Goal: Task Accomplishment & Management: Manage account settings

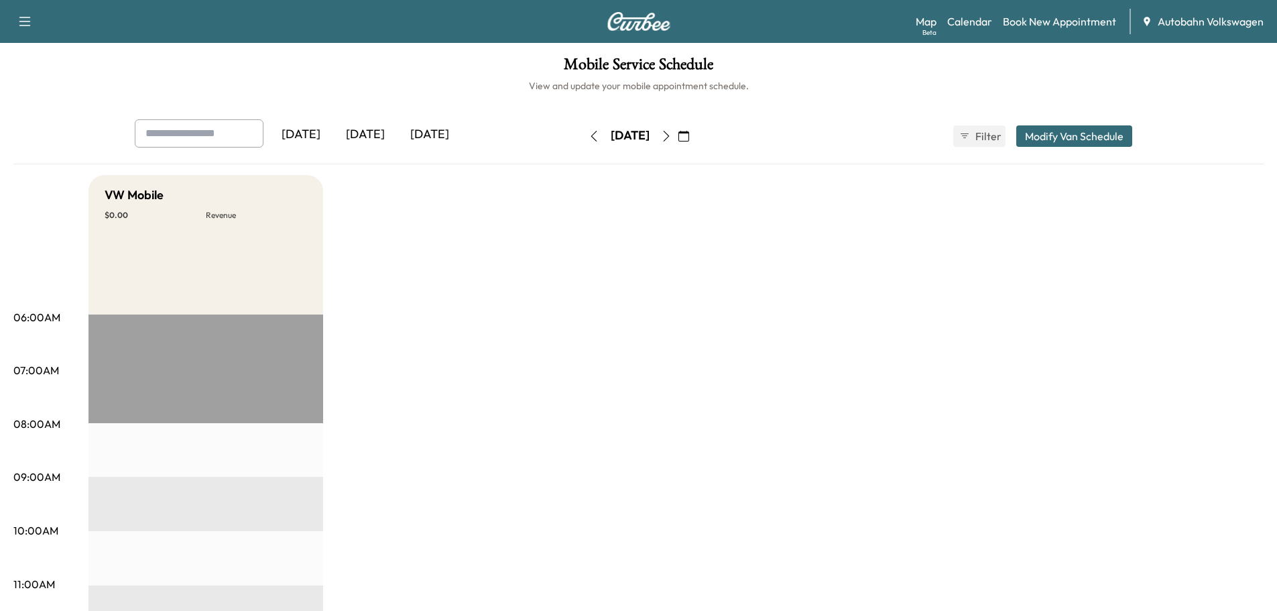
click at [369, 137] on div "[DATE]" at bounding box center [365, 134] width 64 height 31
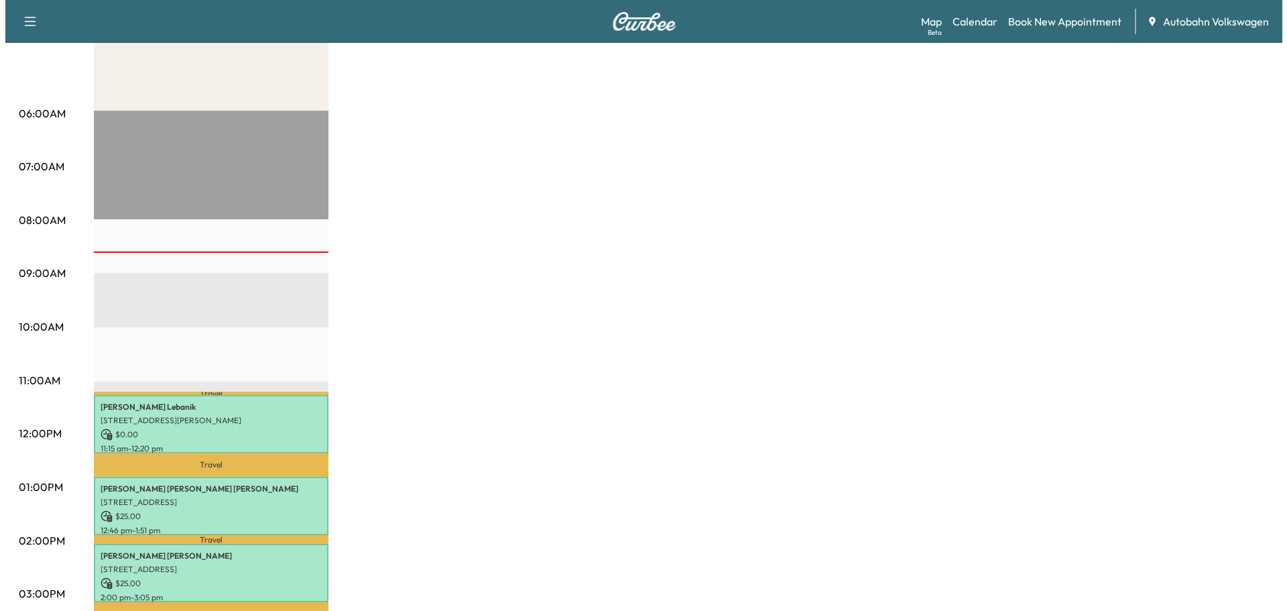
scroll to position [335, 0]
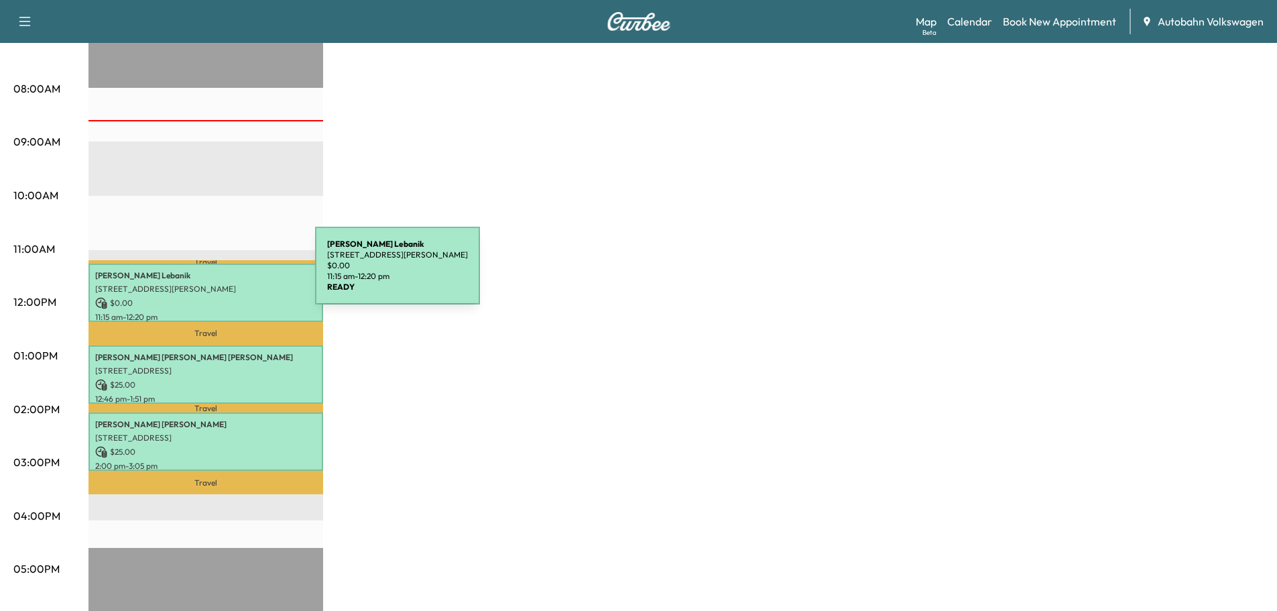
click at [215, 274] on p "[PERSON_NAME]" at bounding box center [205, 275] width 221 height 11
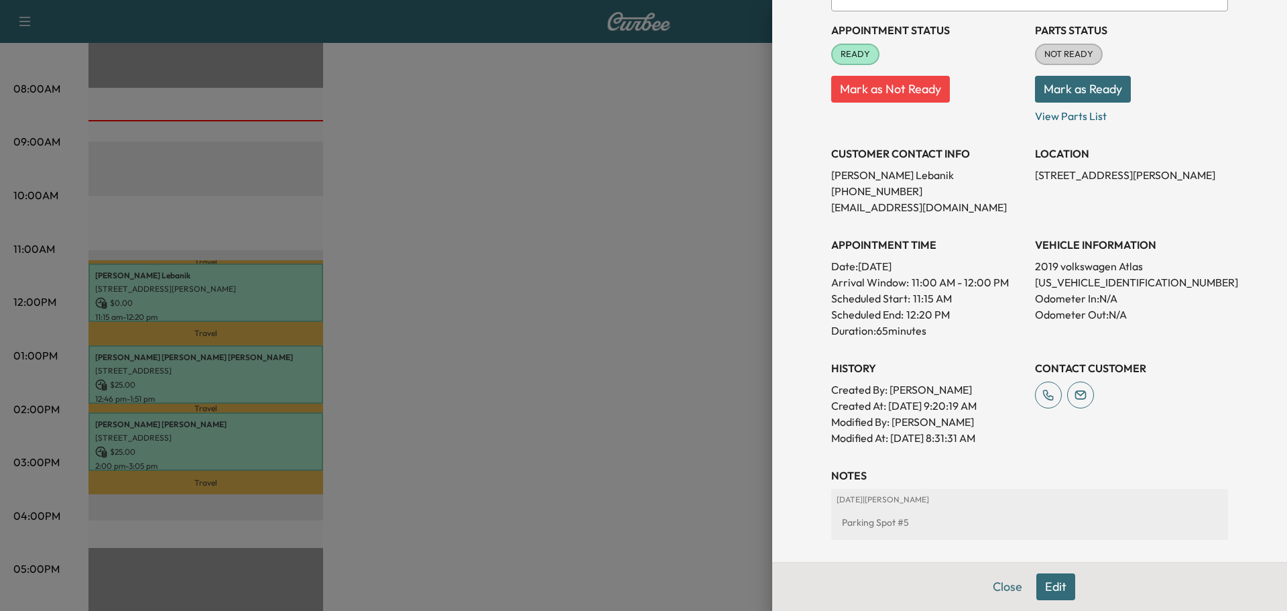
scroll to position [293, 0]
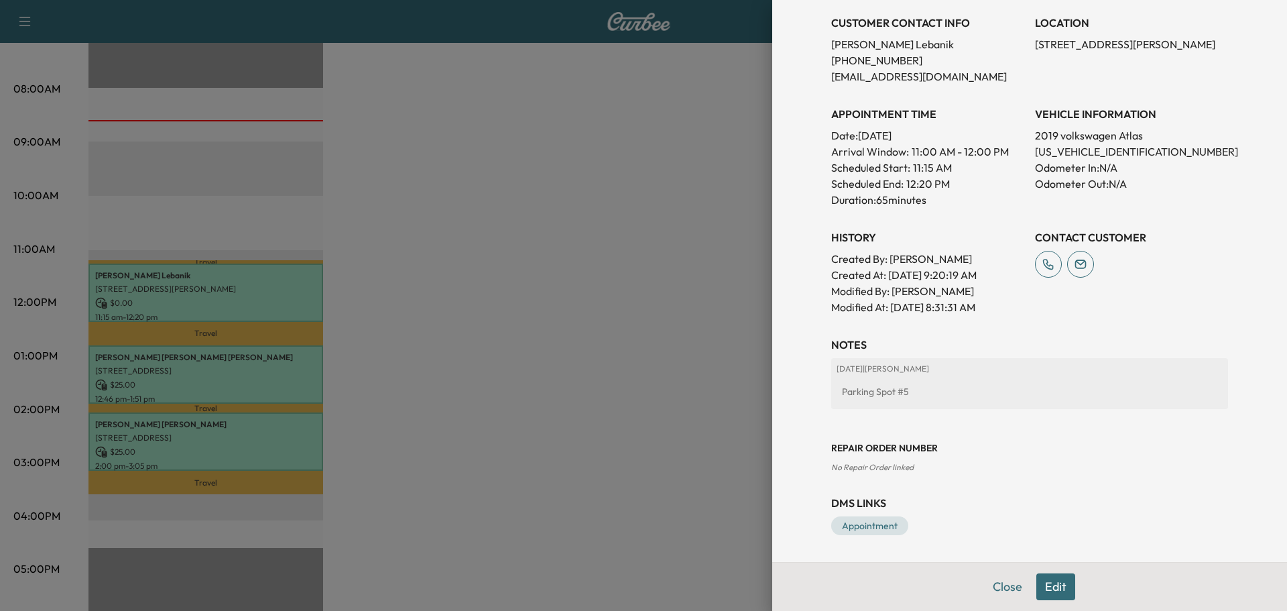
click at [620, 365] on div at bounding box center [643, 305] width 1287 height 611
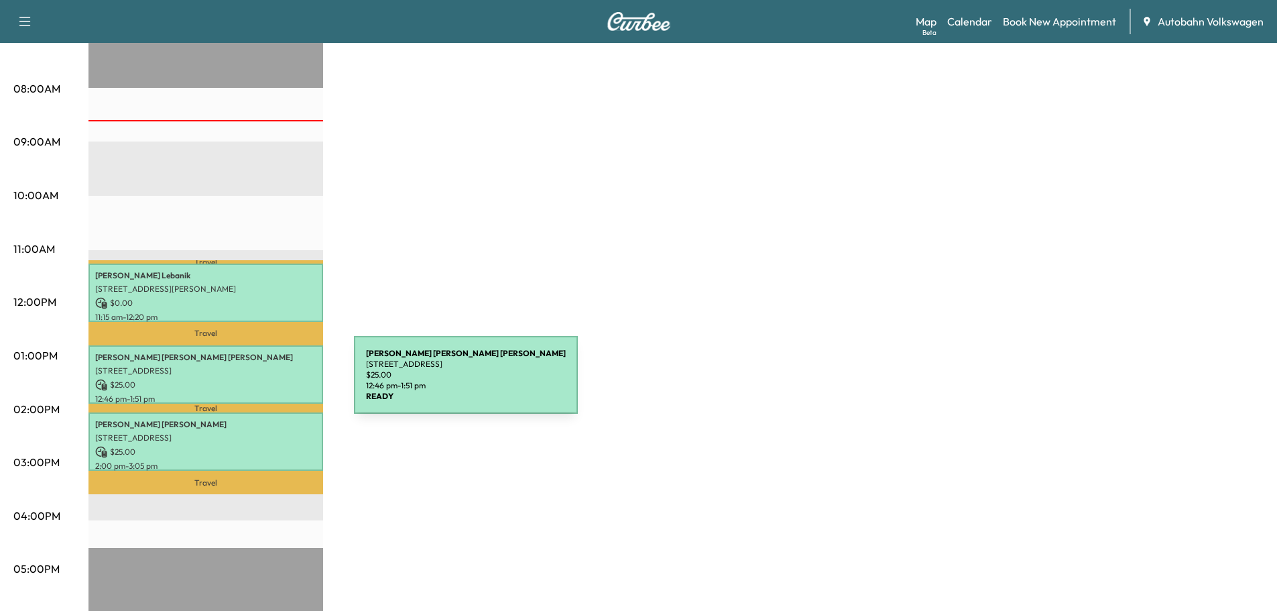
click at [253, 382] on p "$ 25.00" at bounding box center [205, 385] width 221 height 12
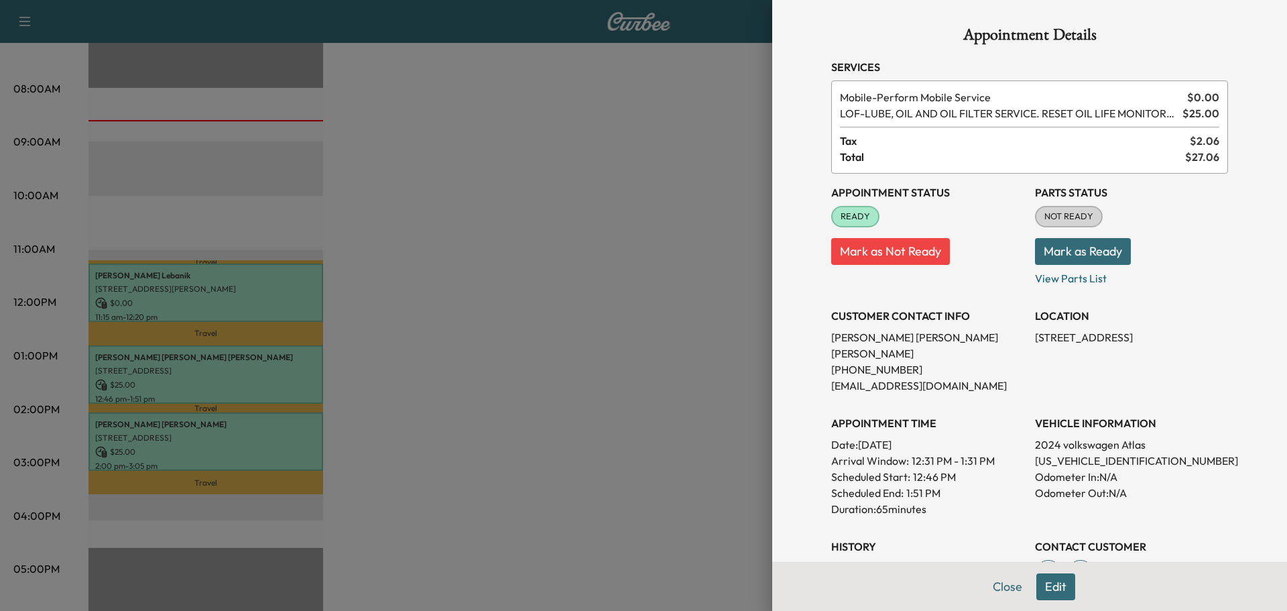
scroll to position [242, 0]
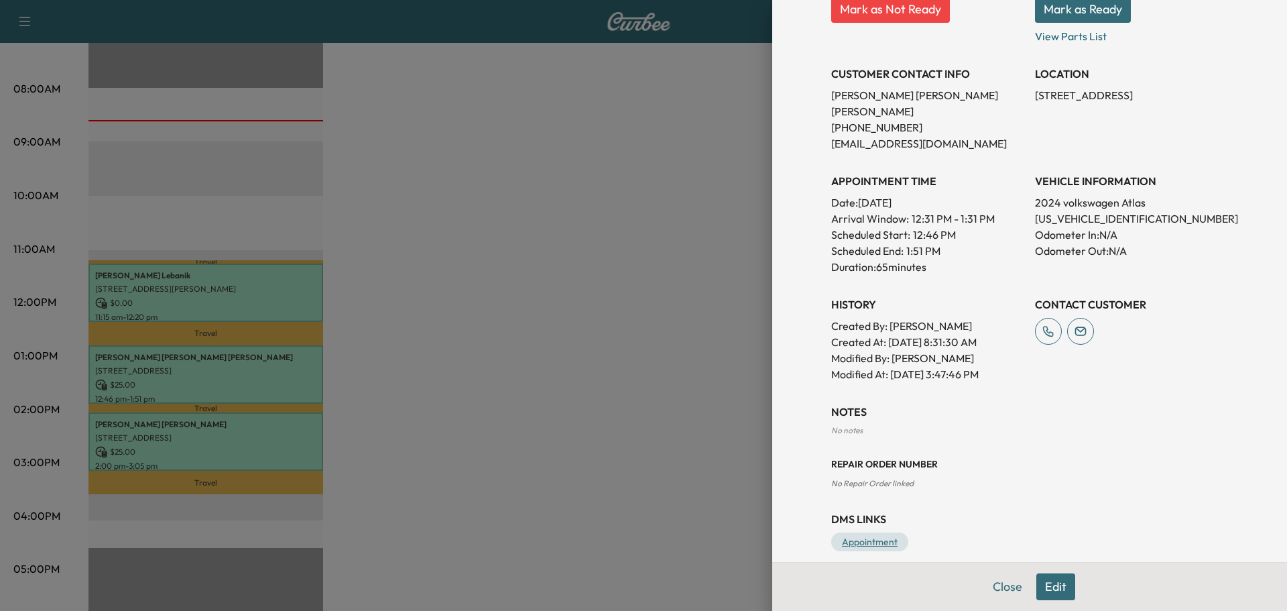
click at [855, 532] on link "Appointment" at bounding box center [869, 541] width 77 height 19
click at [603, 264] on div at bounding box center [643, 305] width 1287 height 611
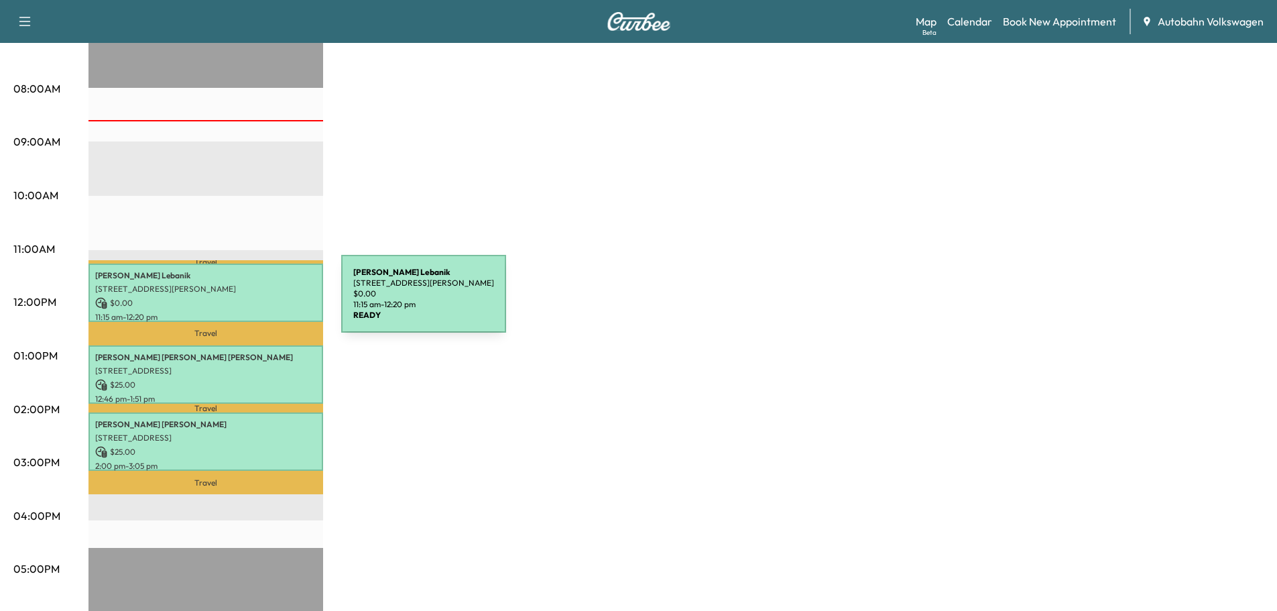
click at [241, 302] on p "$ 0.00" at bounding box center [205, 303] width 221 height 12
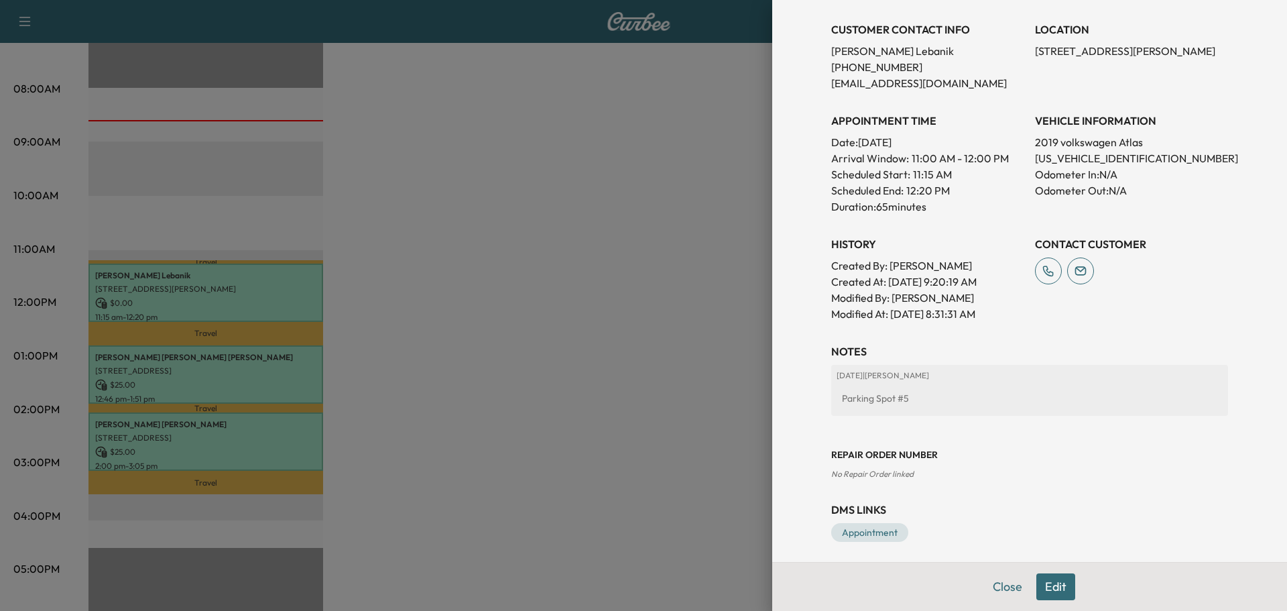
scroll to position [293, 0]
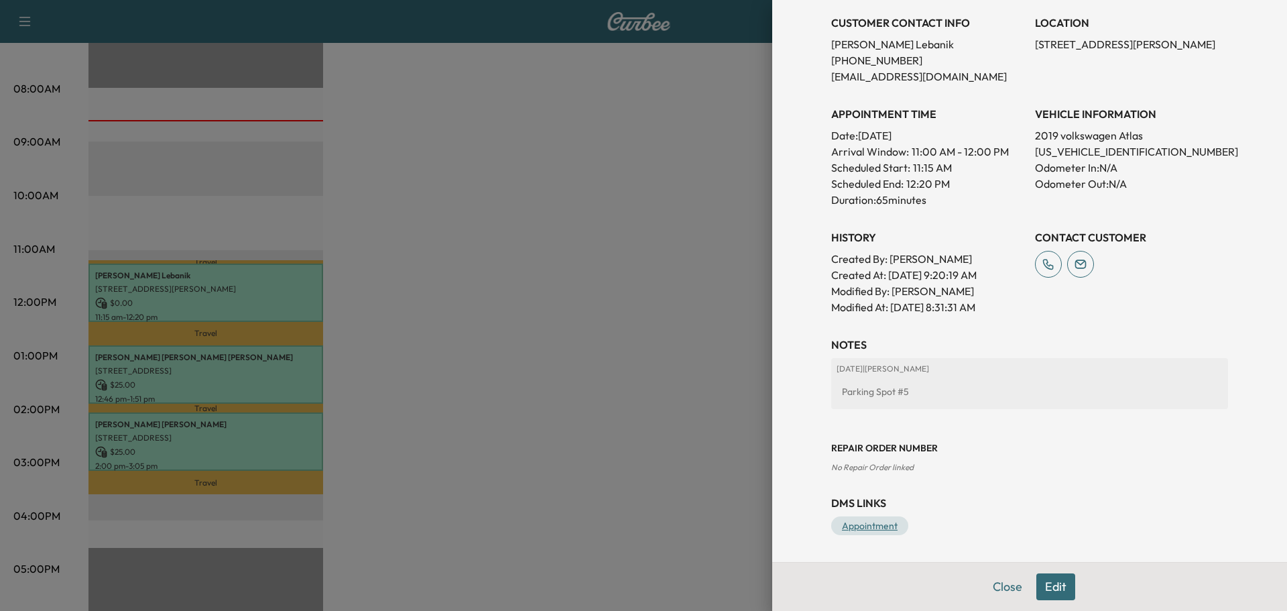
click at [864, 526] on link "Appointment" at bounding box center [869, 525] width 77 height 19
click at [505, 323] on div at bounding box center [643, 305] width 1287 height 611
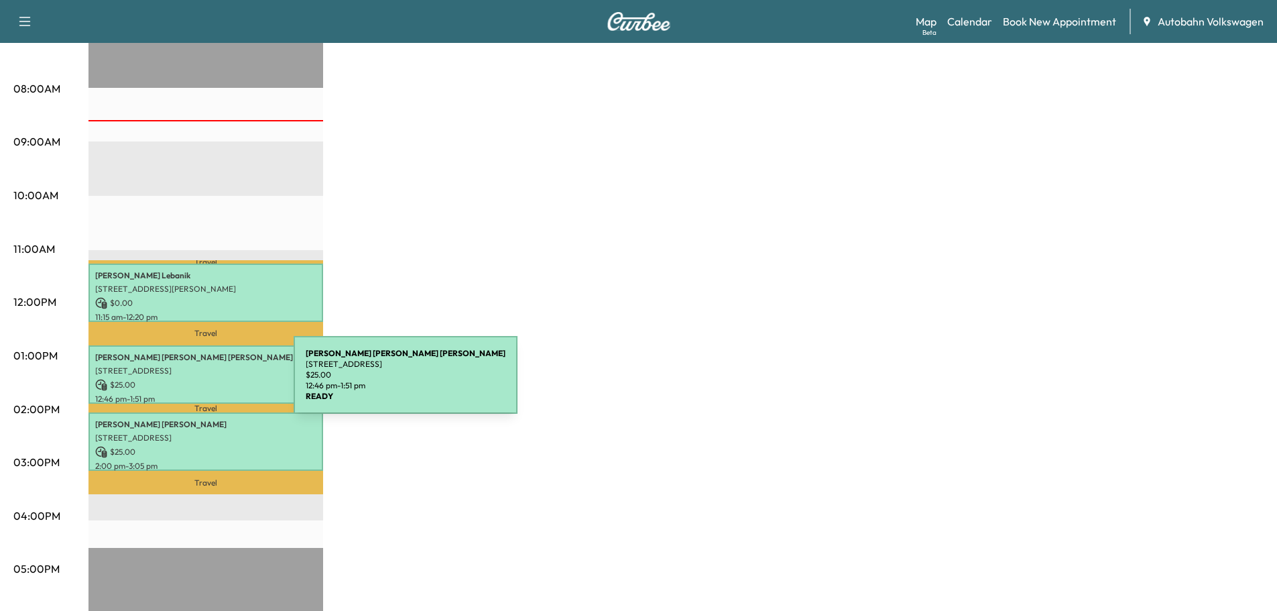
click at [193, 383] on p "$ 25.00" at bounding box center [205, 385] width 221 height 12
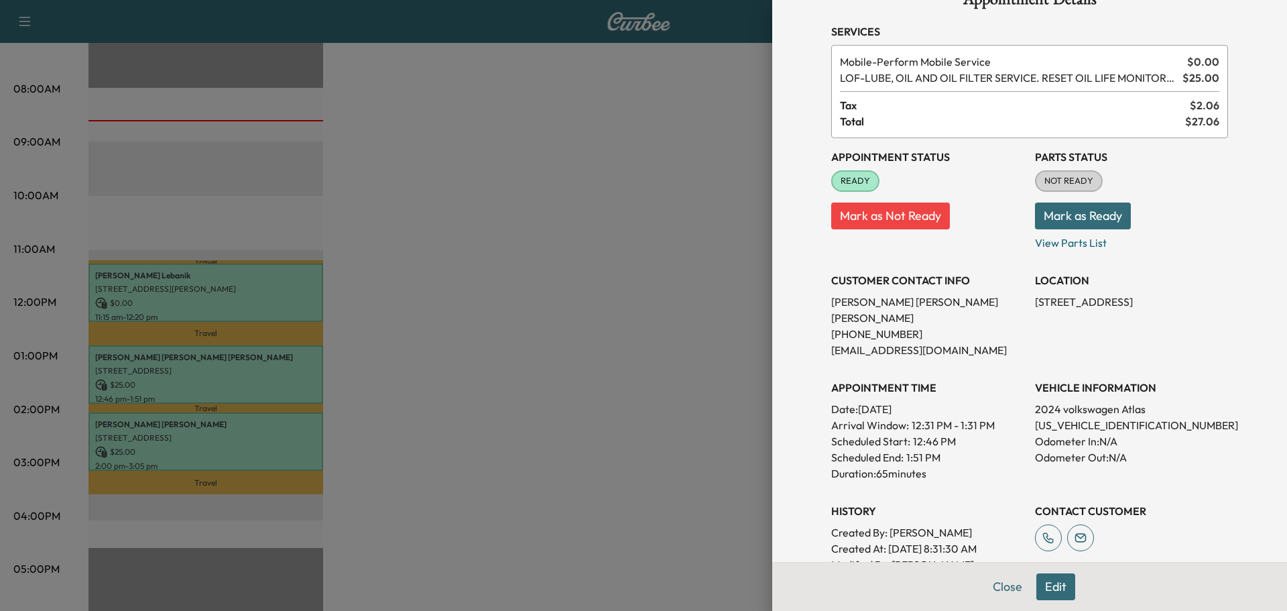
scroll to position [67, 0]
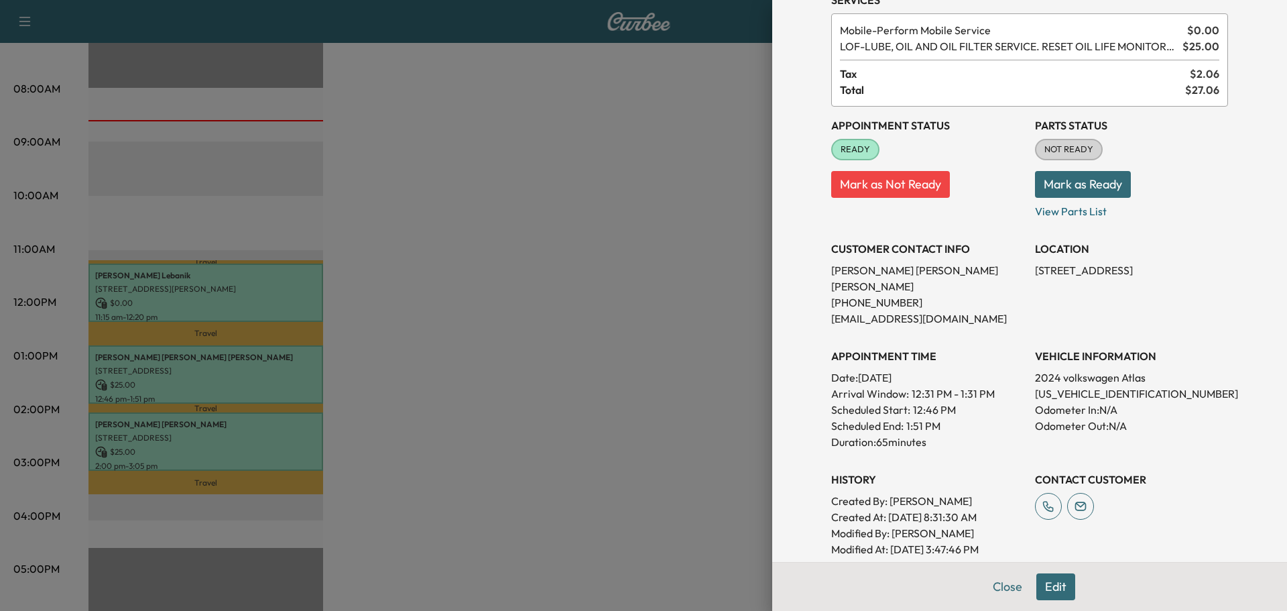
click at [613, 359] on div at bounding box center [643, 305] width 1287 height 611
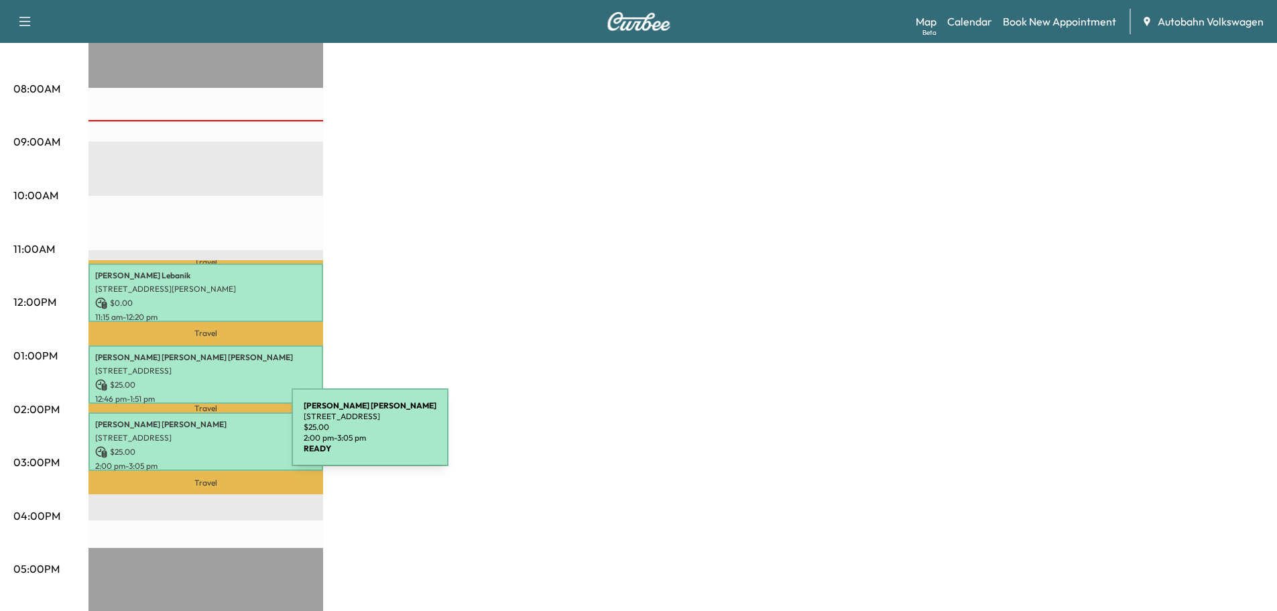
click at [191, 435] on p "[STREET_ADDRESS]" at bounding box center [205, 437] width 221 height 11
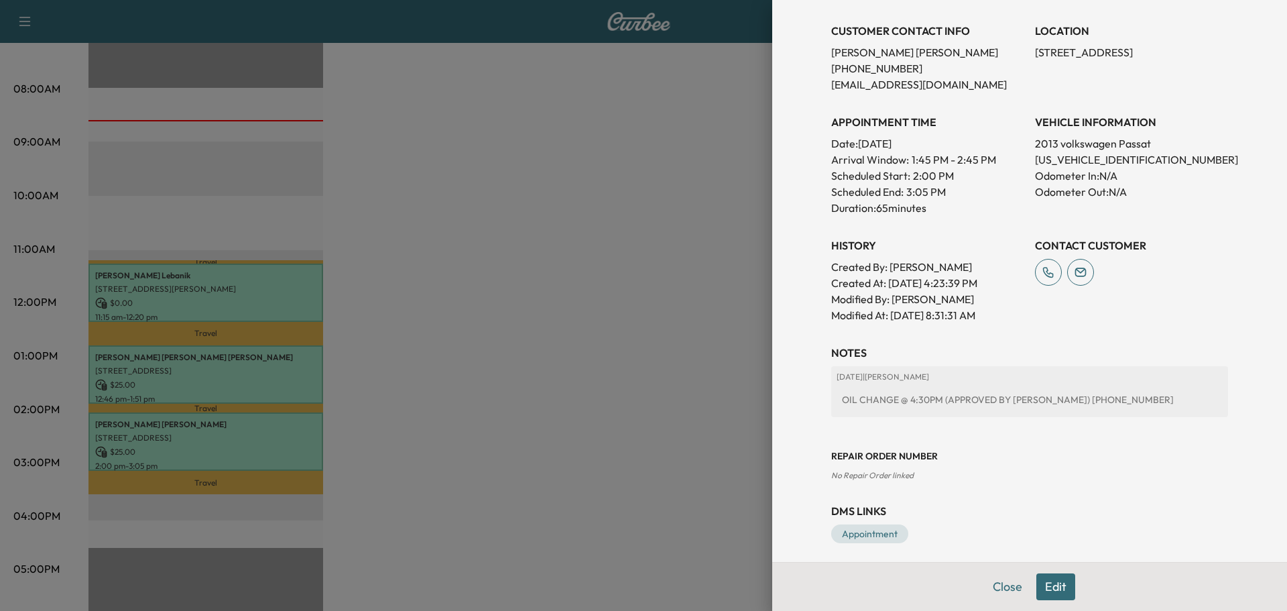
scroll to position [293, 0]
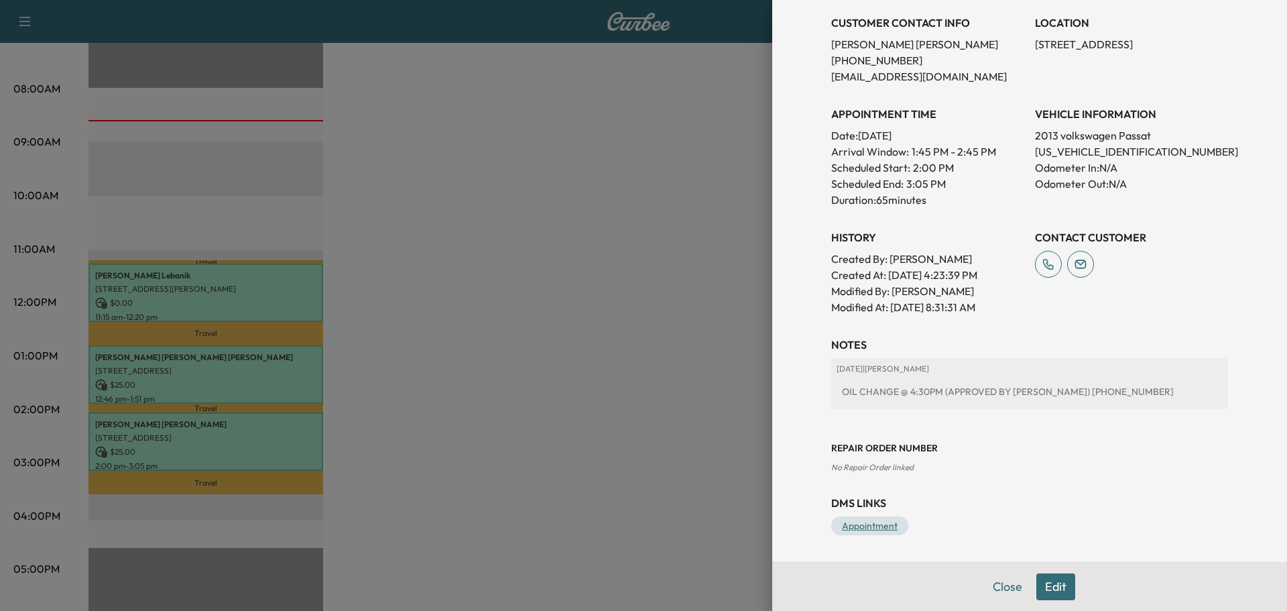
click at [853, 527] on link "Appointment" at bounding box center [869, 525] width 77 height 19
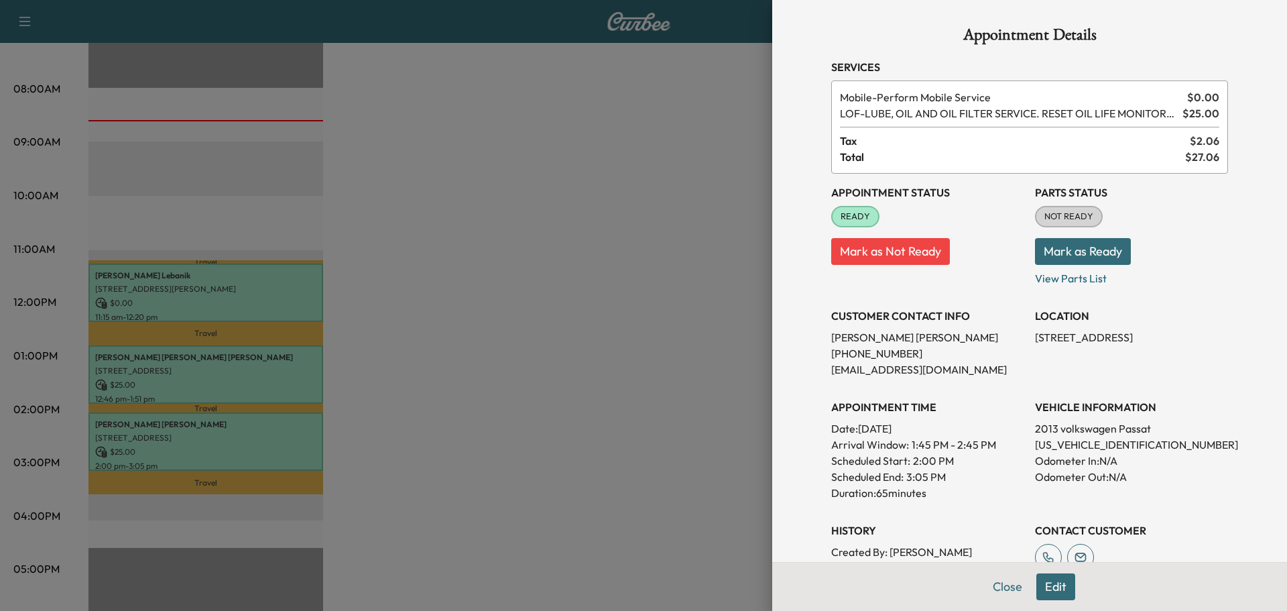
click at [1077, 254] on button "Mark as Ready" at bounding box center [1083, 251] width 96 height 27
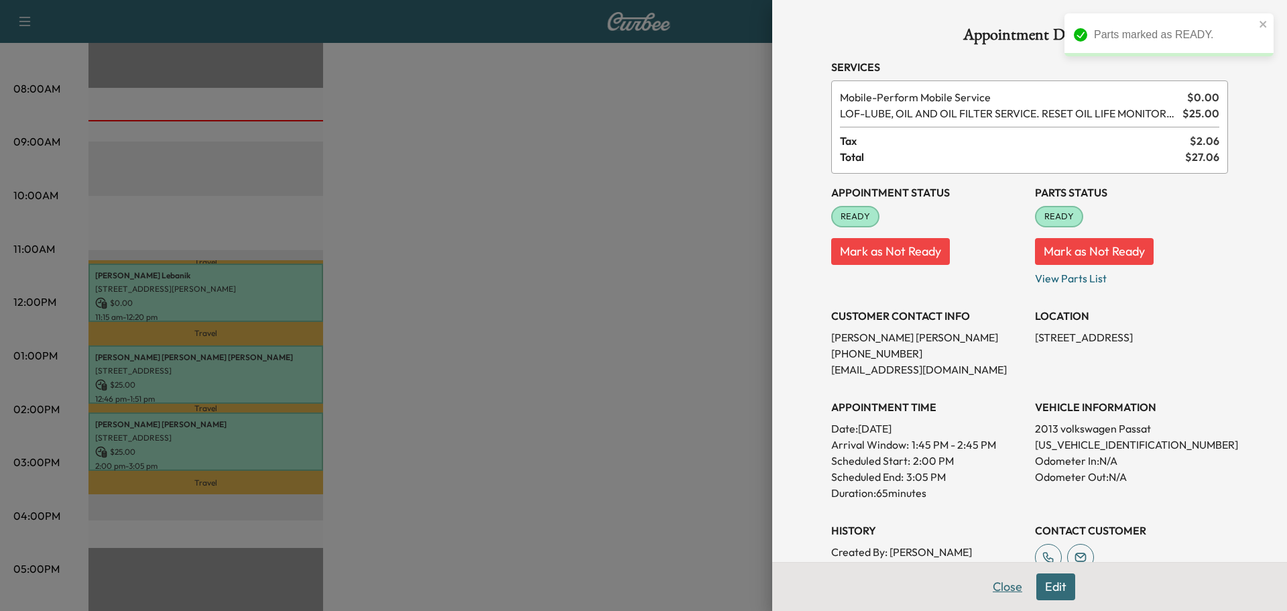
click at [1002, 589] on button "Close" at bounding box center [1007, 586] width 47 height 27
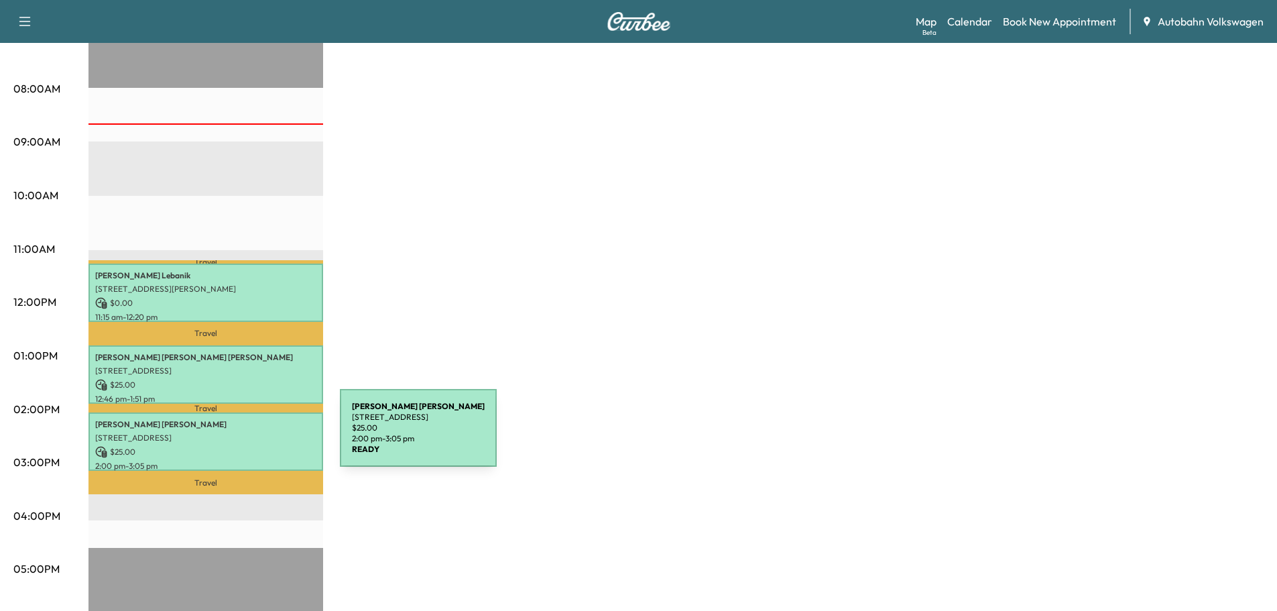
click at [241, 436] on p "[STREET_ADDRESS]" at bounding box center [205, 437] width 221 height 11
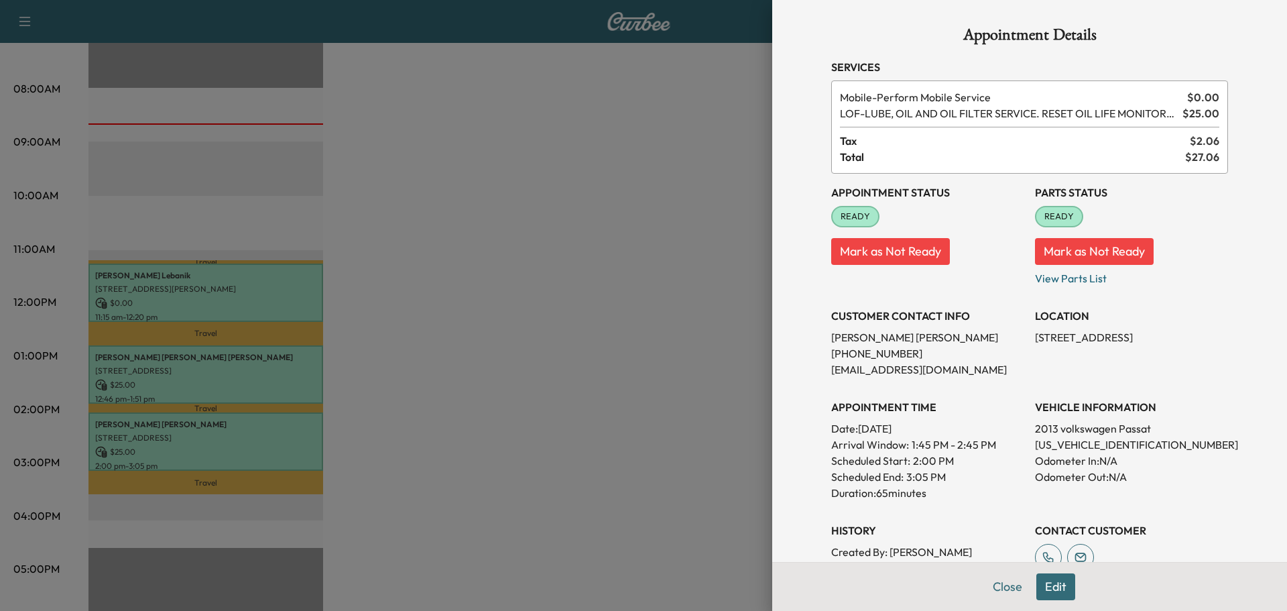
click at [464, 365] on div at bounding box center [643, 305] width 1287 height 611
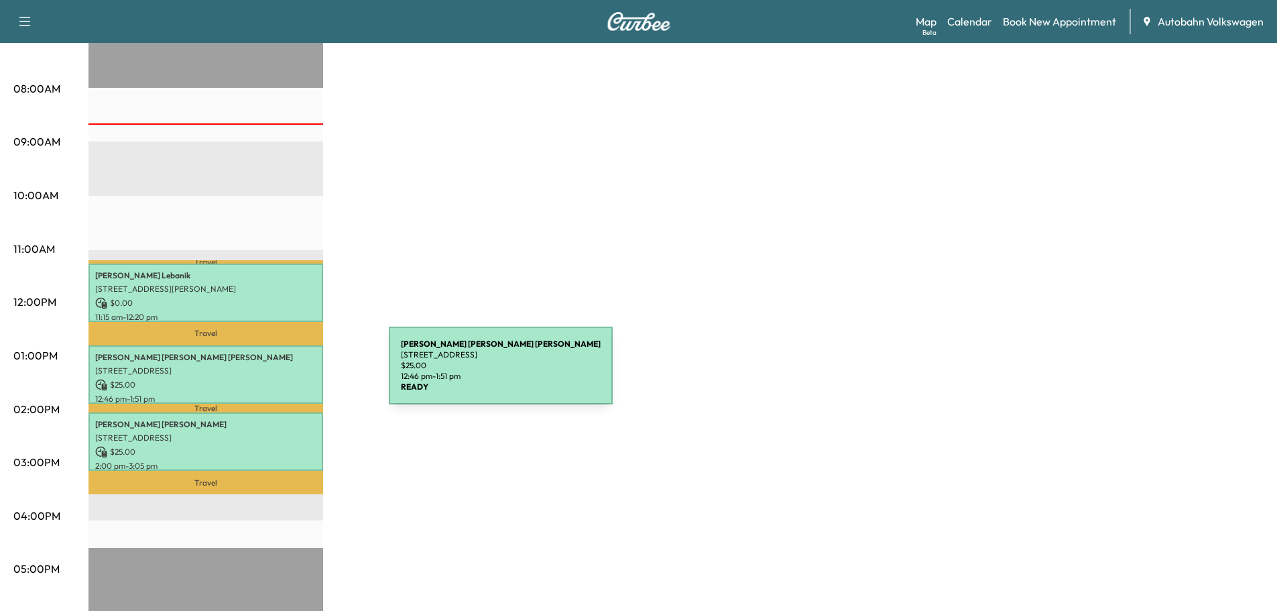
click at [288, 373] on div "[PERSON_NAME] [STREET_ADDRESS] $ 25.00 12:46 pm - 1:51 pm" at bounding box center [205, 374] width 235 height 58
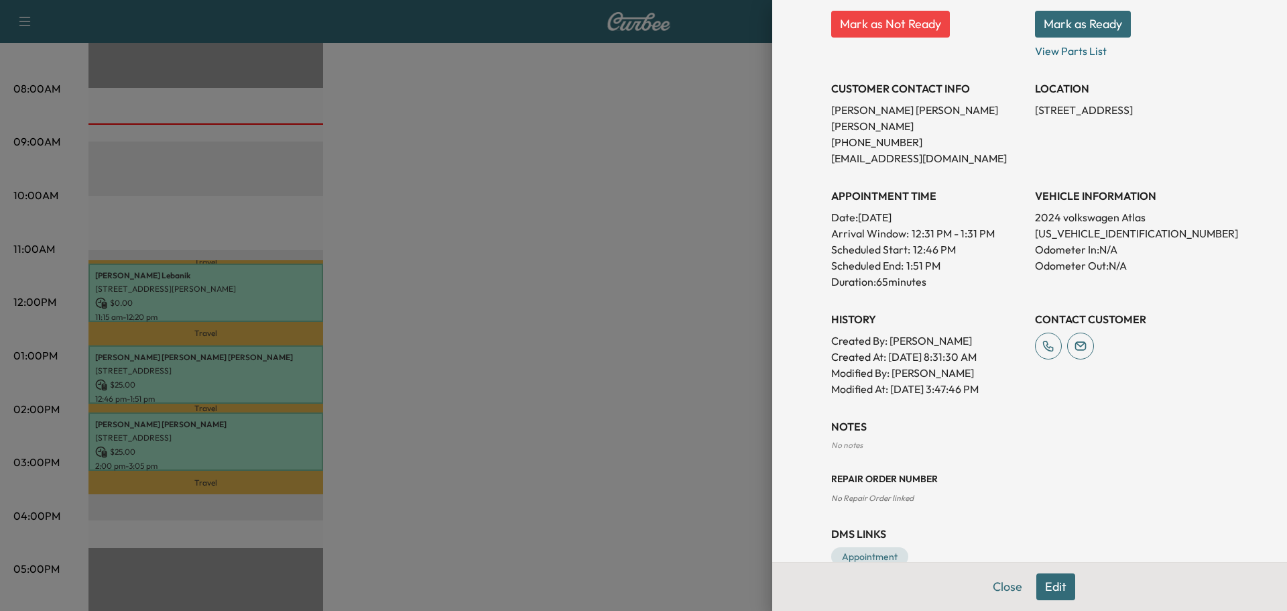
scroll to position [242, 0]
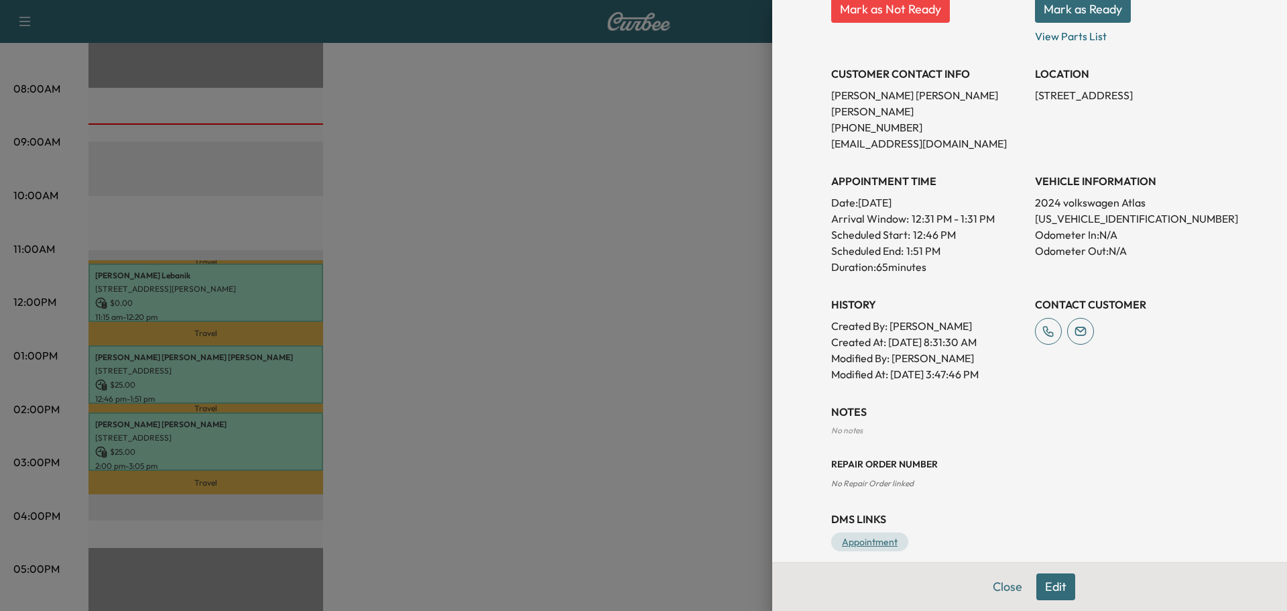
click at [856, 532] on link "Appointment" at bounding box center [869, 541] width 77 height 19
click at [1056, 13] on button "Mark as Ready" at bounding box center [1083, 9] width 96 height 27
click at [710, 296] on div at bounding box center [643, 305] width 1287 height 611
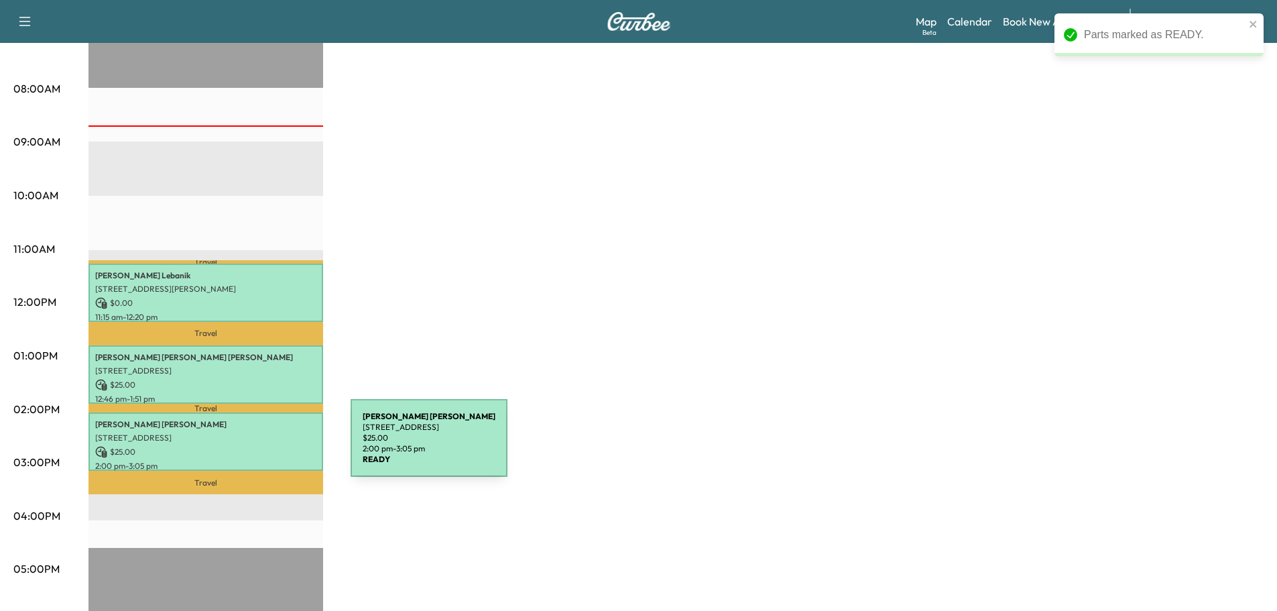
click at [250, 446] on p "$ 25.00" at bounding box center [205, 452] width 221 height 12
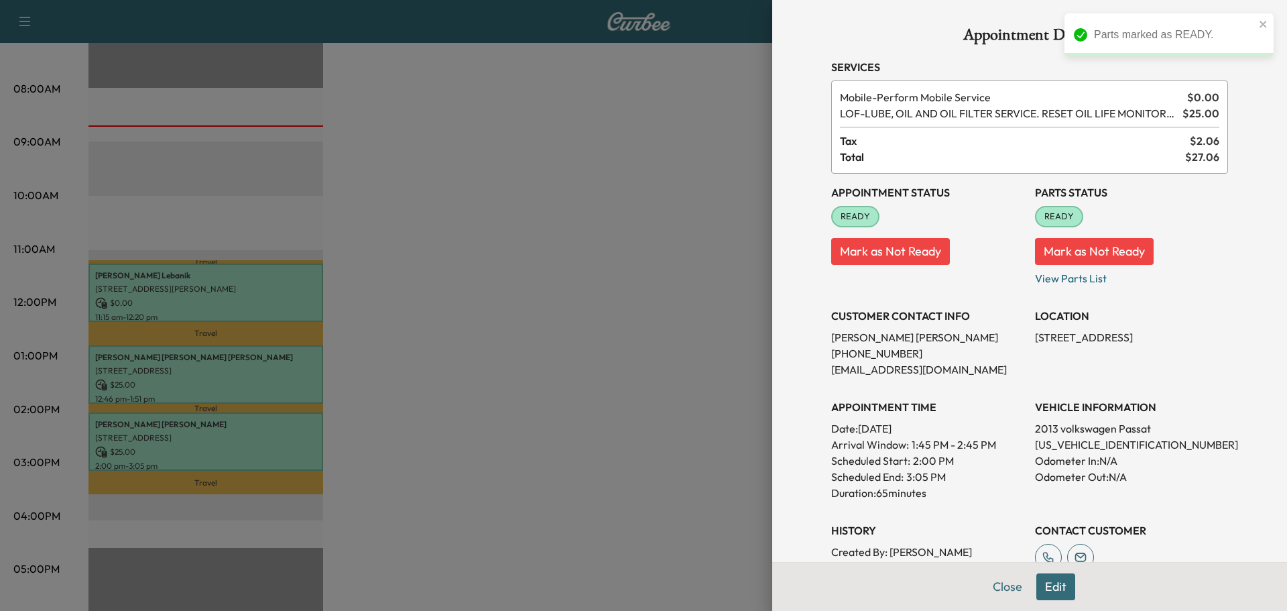
click at [668, 398] on div at bounding box center [643, 305] width 1287 height 611
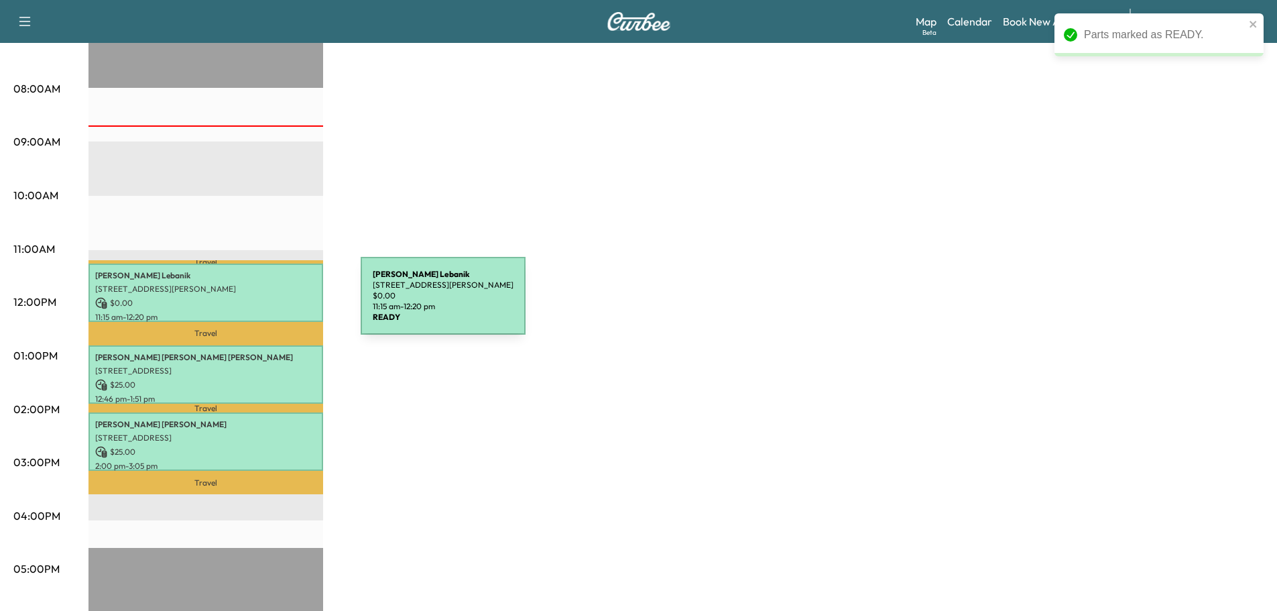
click at [260, 304] on p "$ 0.00" at bounding box center [205, 303] width 221 height 12
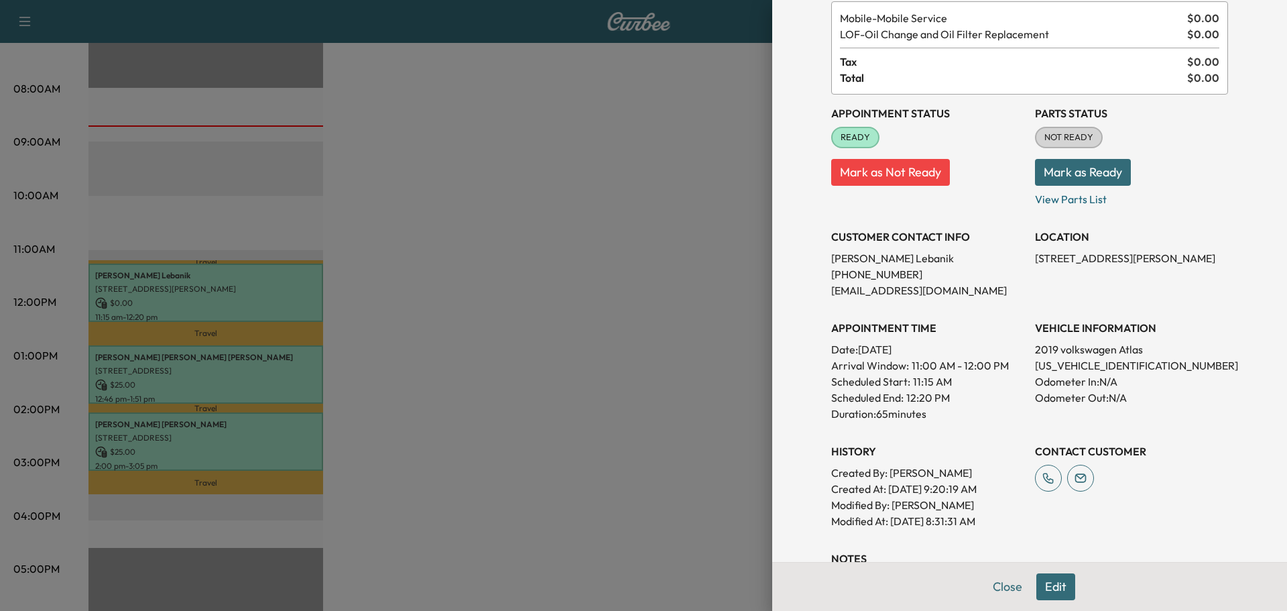
scroll to position [293, 0]
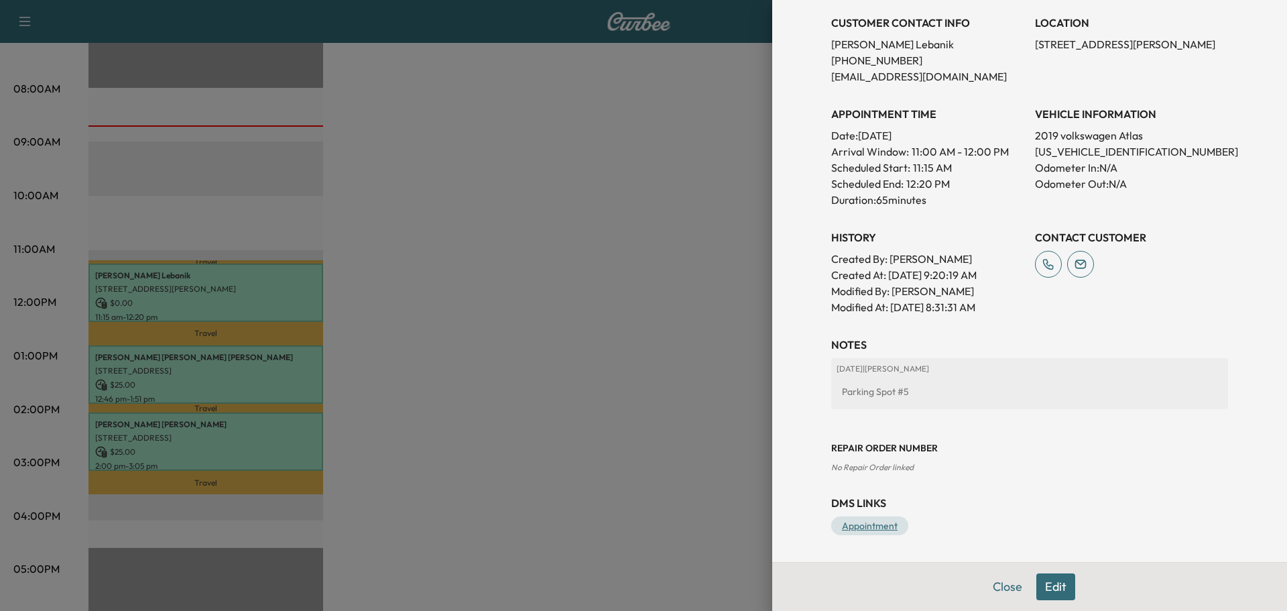
click at [859, 523] on link "Appointment" at bounding box center [869, 525] width 77 height 19
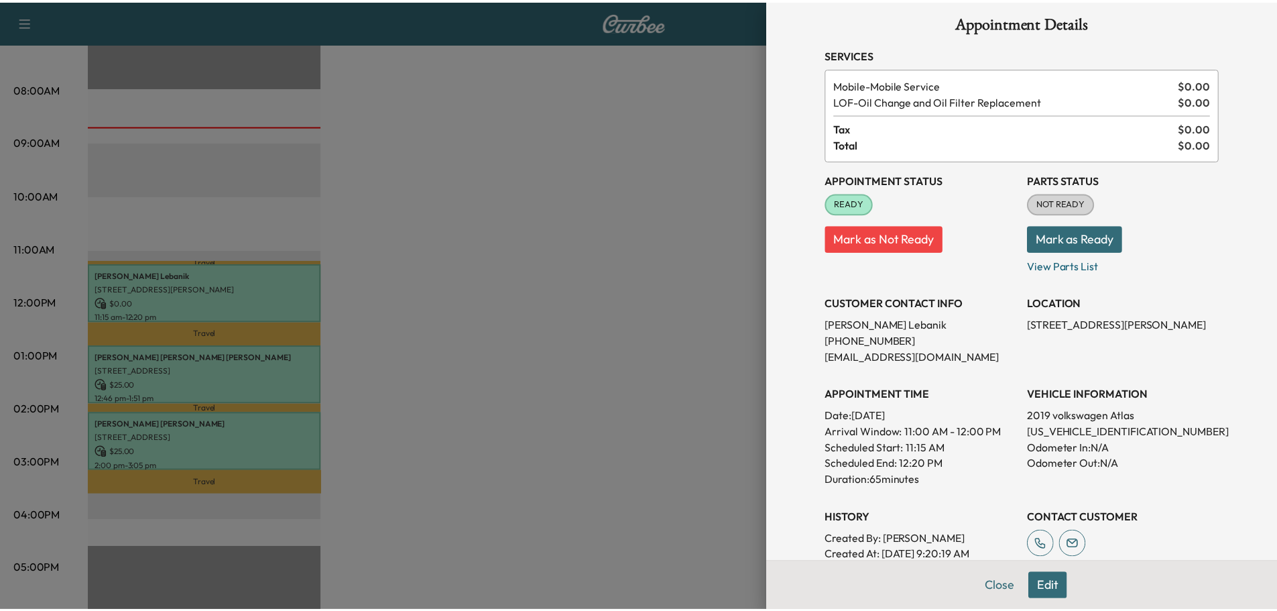
scroll to position [0, 0]
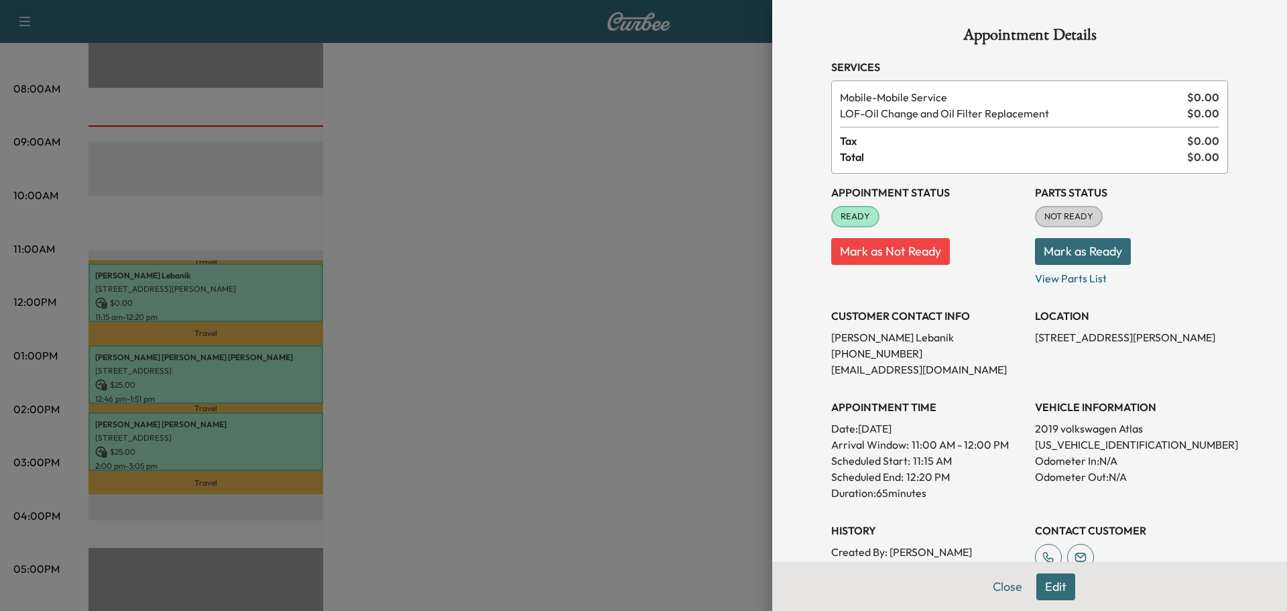
click at [1067, 251] on button "Mark as Ready" at bounding box center [1083, 251] width 96 height 27
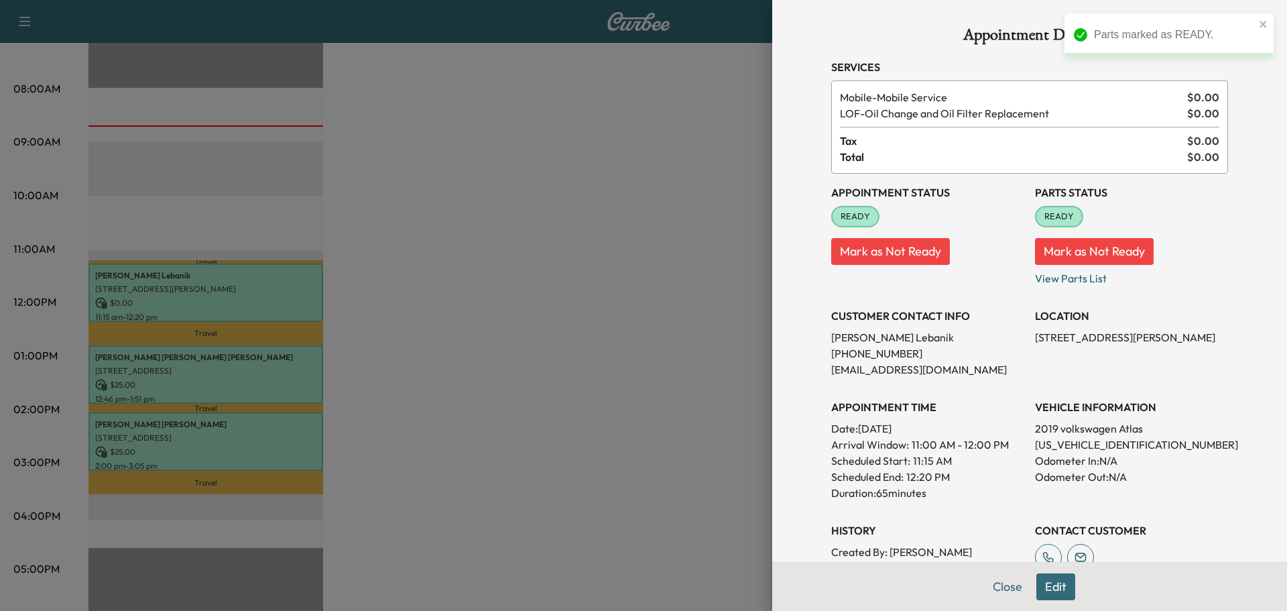
click at [640, 272] on div at bounding box center [643, 305] width 1287 height 611
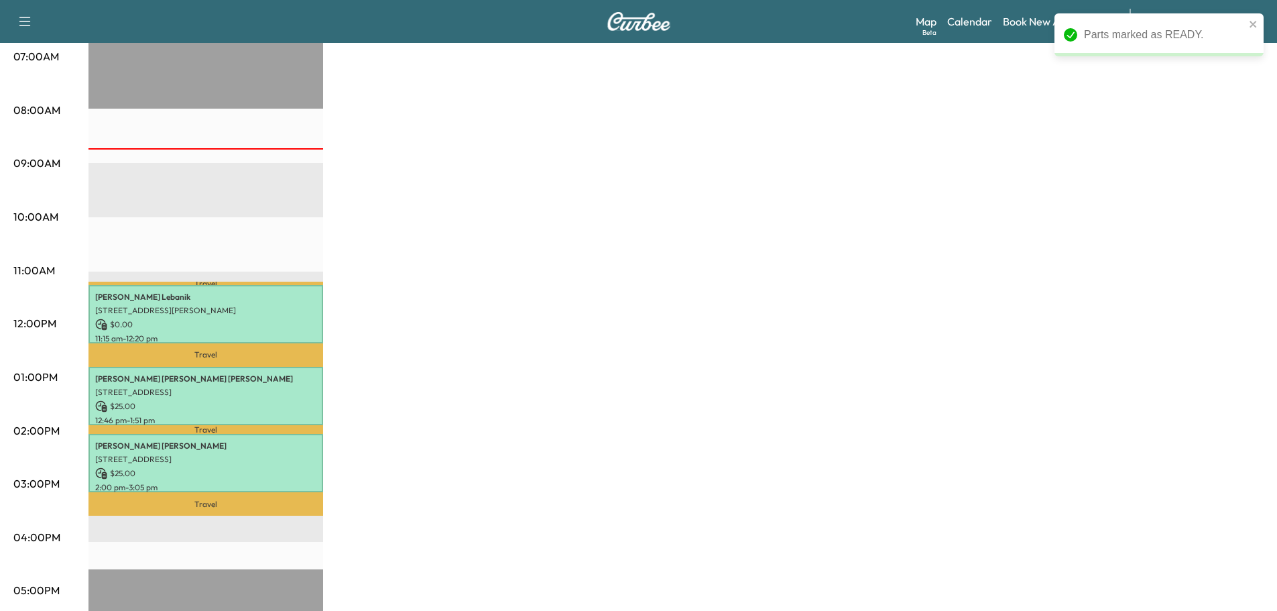
scroll to position [315, 0]
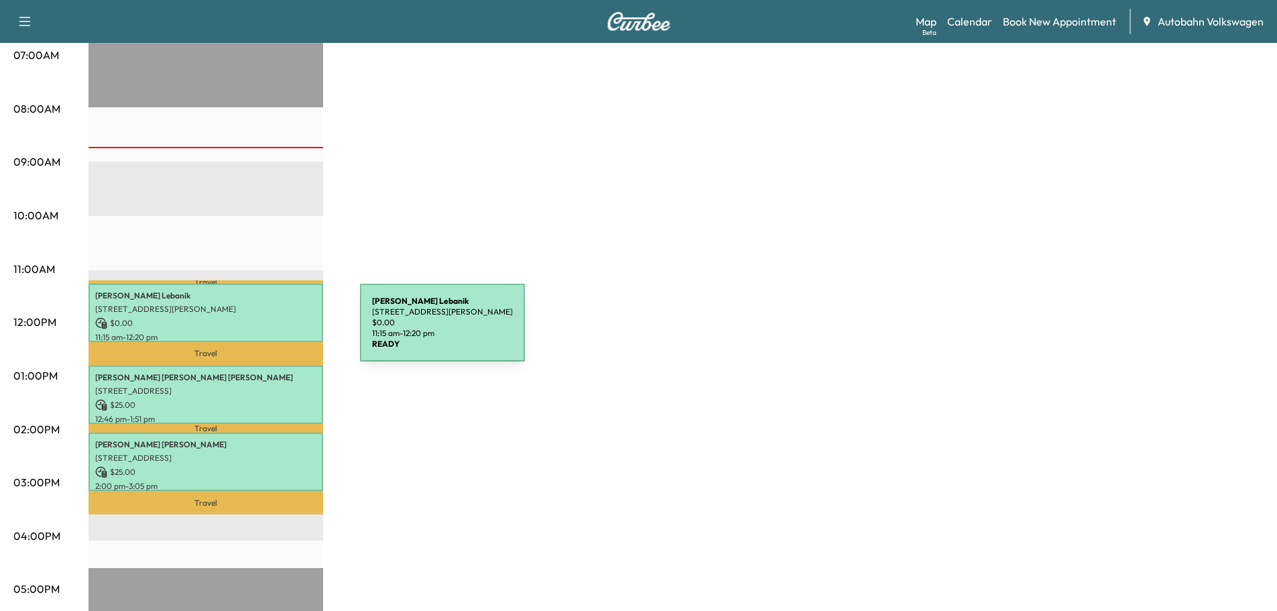
click at [259, 332] on p "11:15 am - 12:20 pm" at bounding box center [205, 337] width 221 height 11
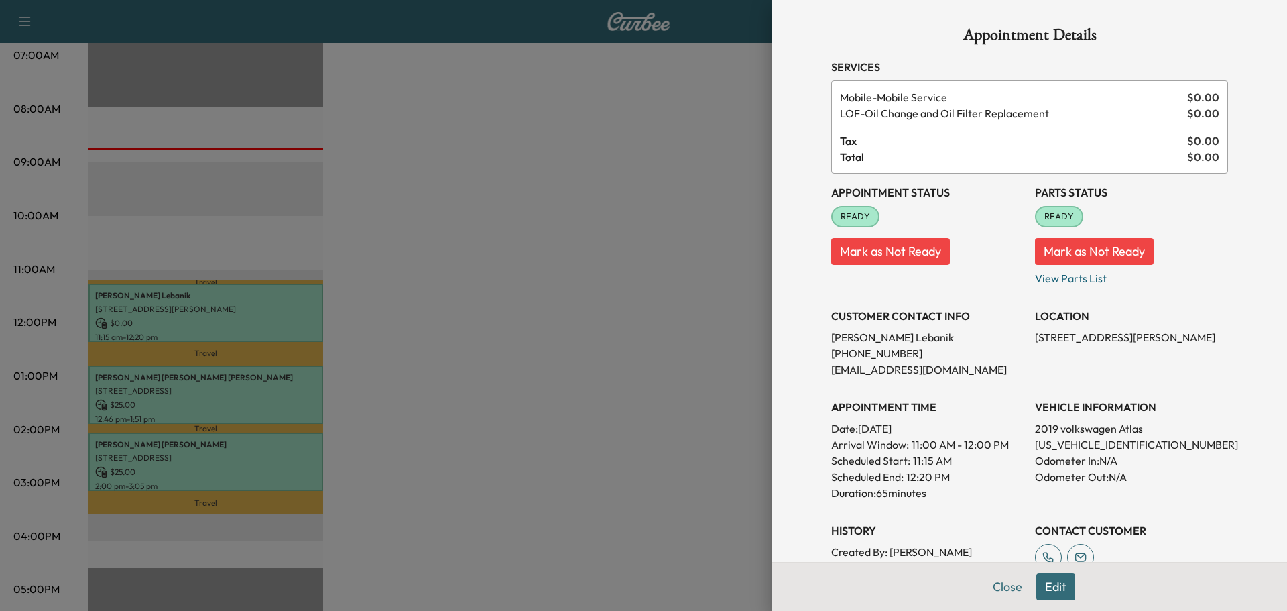
click at [260, 328] on div at bounding box center [643, 305] width 1287 height 611
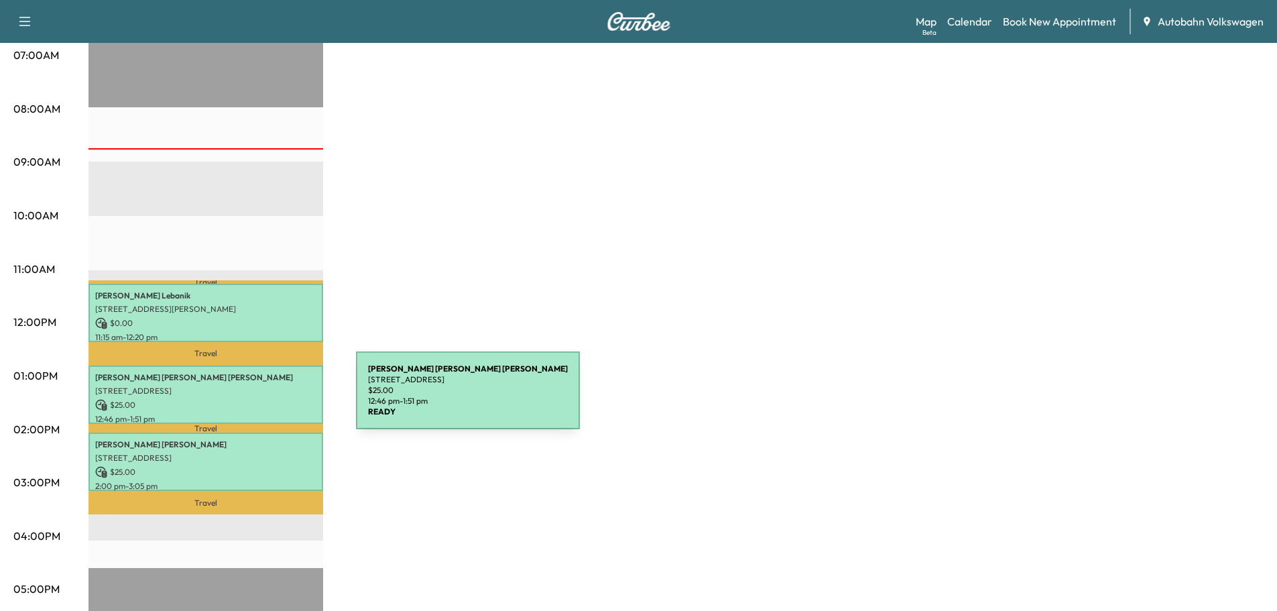
click at [255, 400] on p "$ 25.00" at bounding box center [205, 405] width 221 height 12
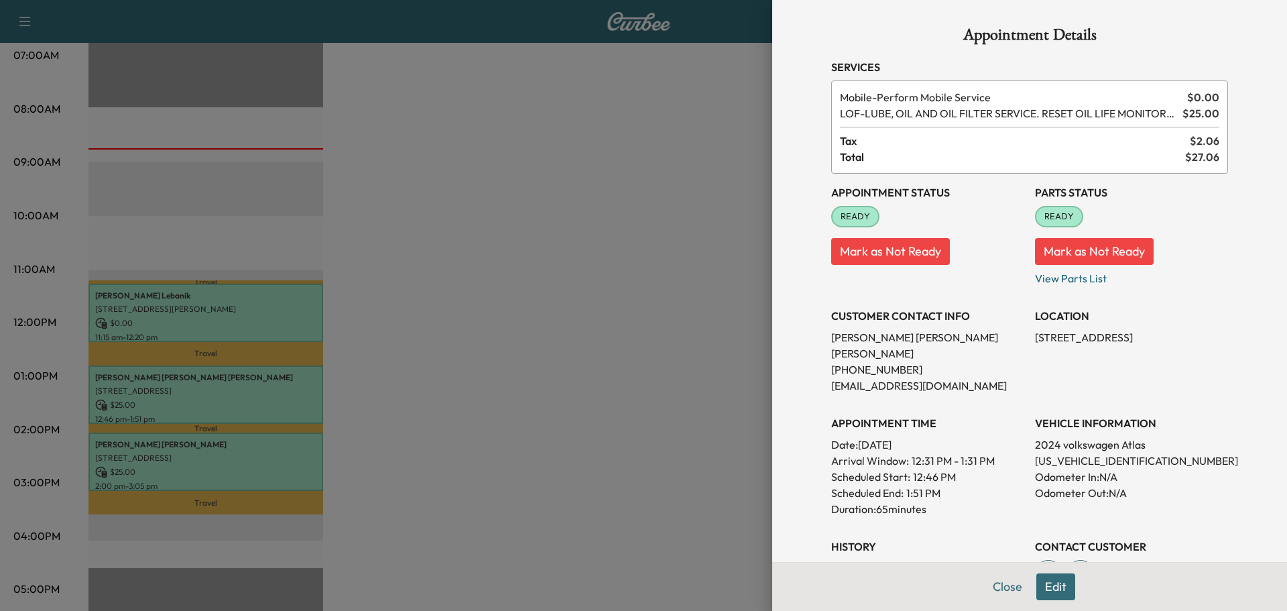
click at [255, 400] on div at bounding box center [643, 305] width 1287 height 611
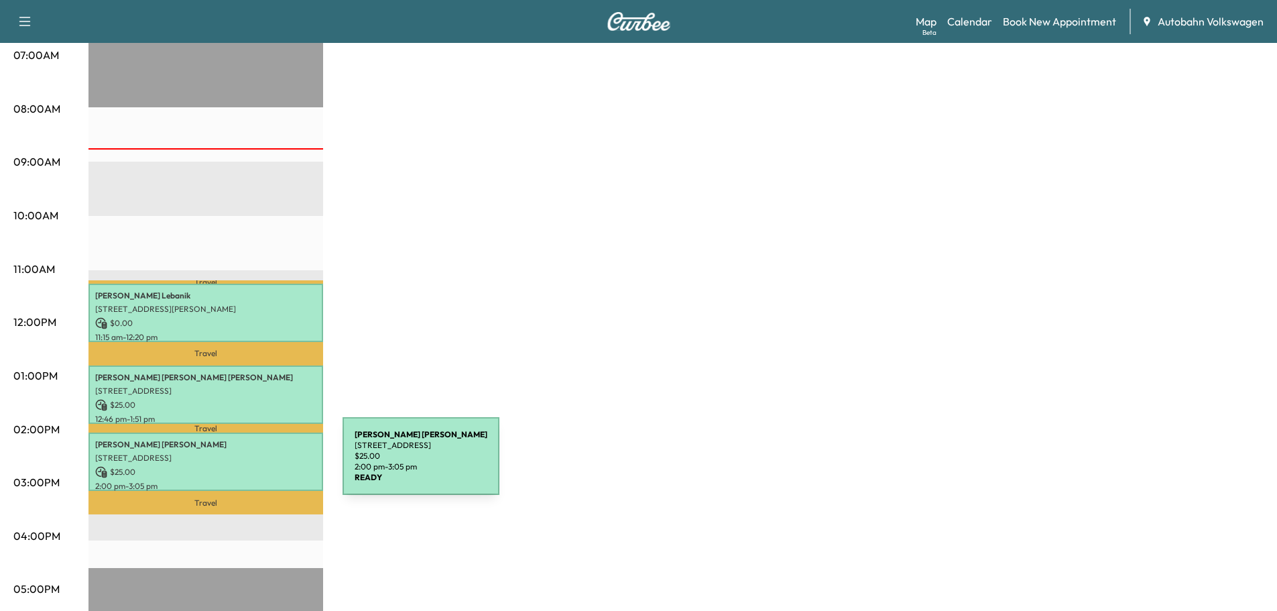
click at [242, 466] on p "$ 25.00" at bounding box center [205, 472] width 221 height 12
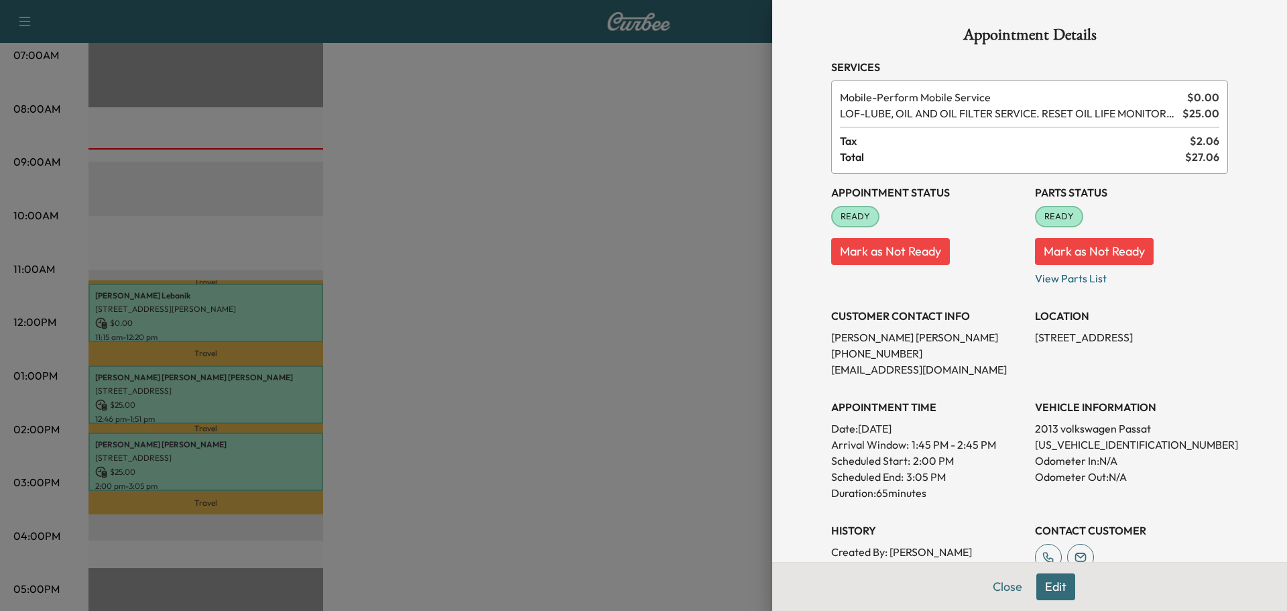
click at [242, 464] on div at bounding box center [643, 305] width 1287 height 611
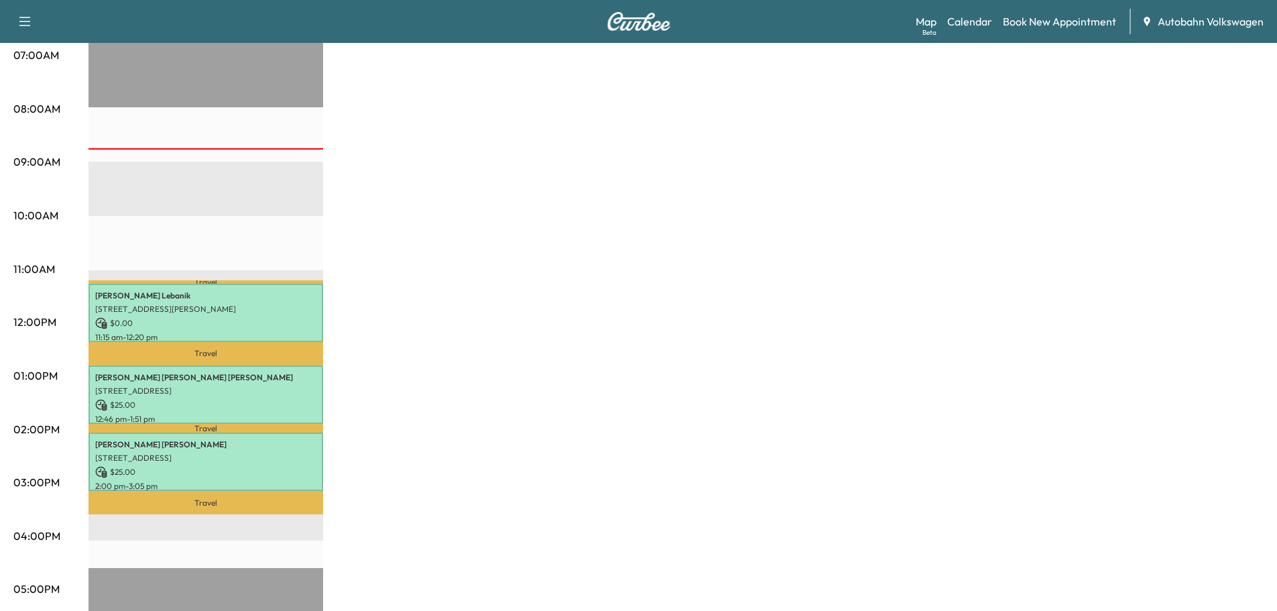
click at [559, 392] on div "VW Mobile $ 50.00 Revenue 3 hr 15 min Work Time 1 hr 4 min Transit Time Travel …" at bounding box center [675, 363] width 1175 height 1006
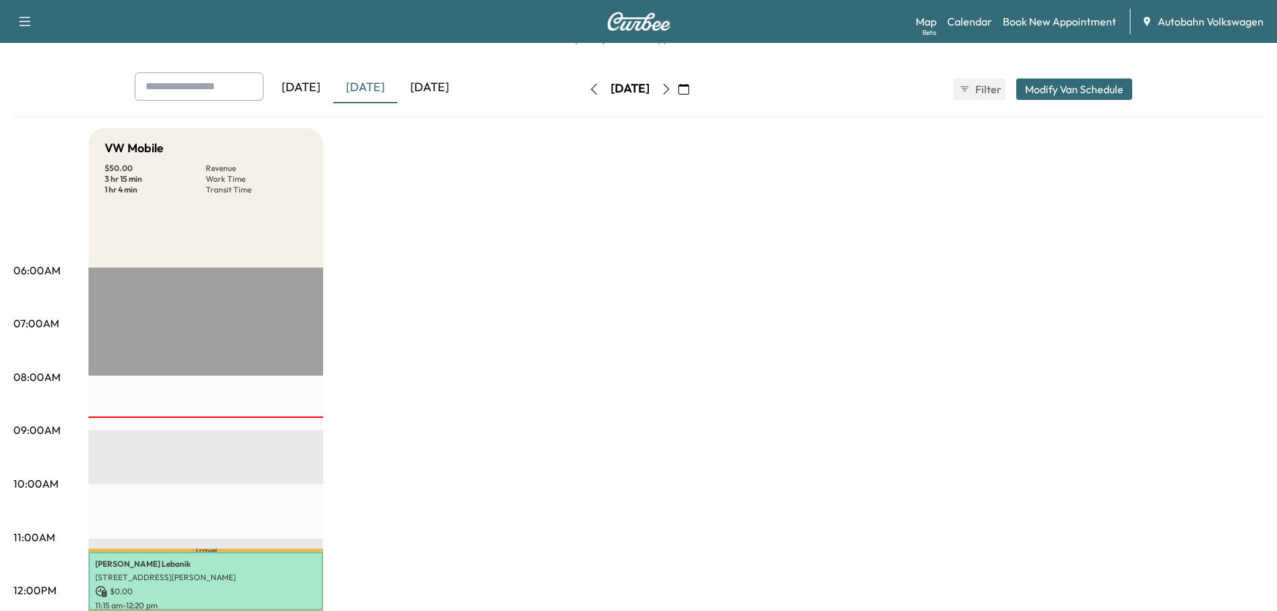
scroll to position [0, 0]
